Goal: Find specific page/section: Find specific page/section

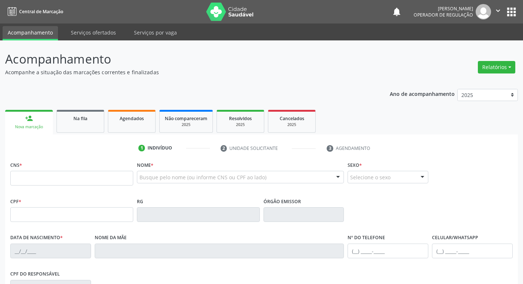
click at [515, 8] on button "apps" at bounding box center [511, 12] width 13 height 13
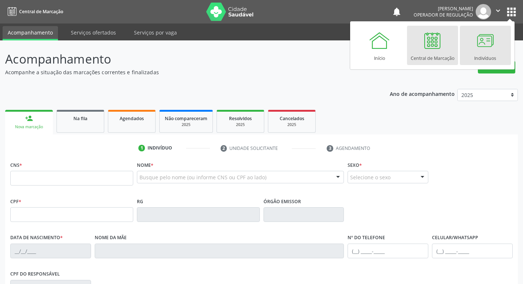
click at [493, 51] on div at bounding box center [485, 40] width 22 height 22
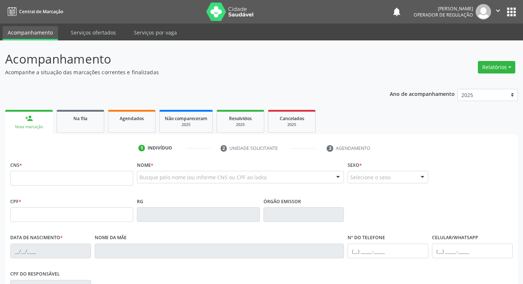
click at [509, 15] on button "apps" at bounding box center [511, 12] width 13 height 13
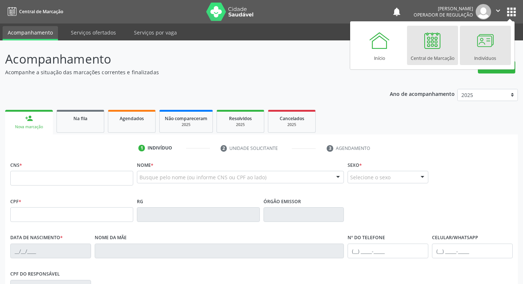
click at [500, 42] on link "Indivíduos" at bounding box center [485, 45] width 51 height 39
